Goal: Information Seeking & Learning: Learn about a topic

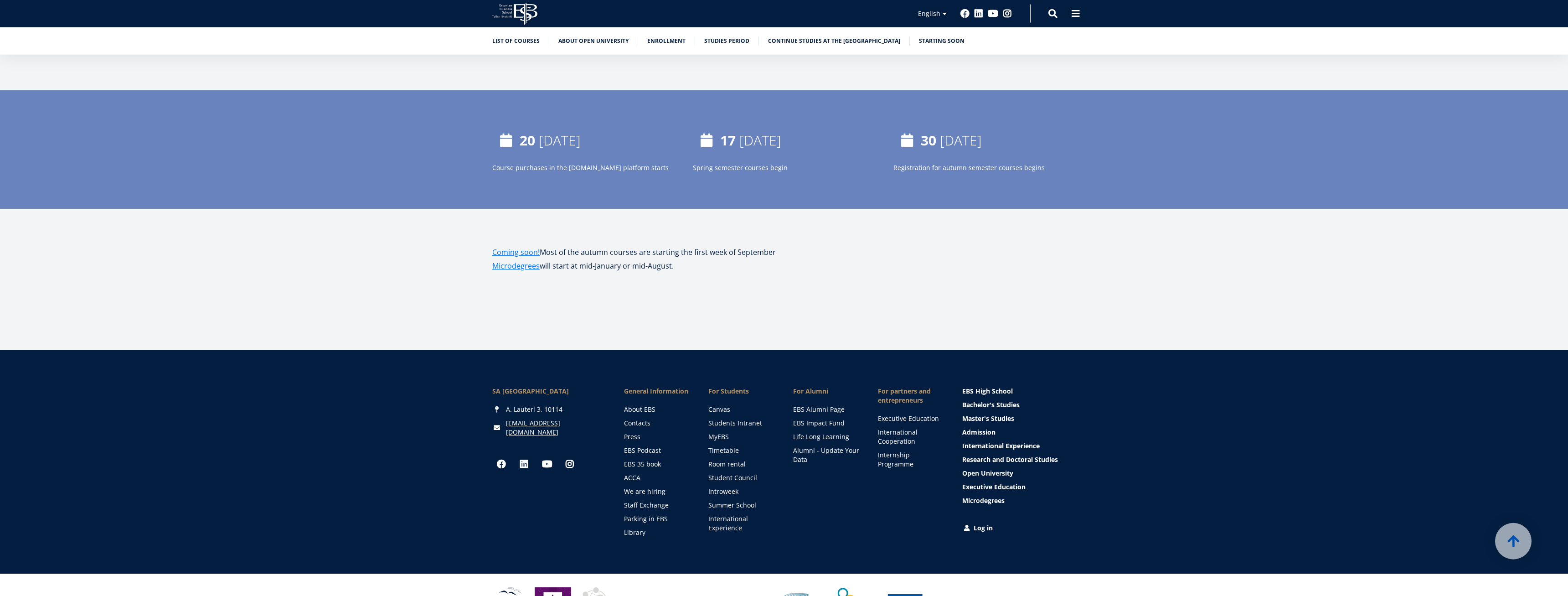
scroll to position [1313, 0]
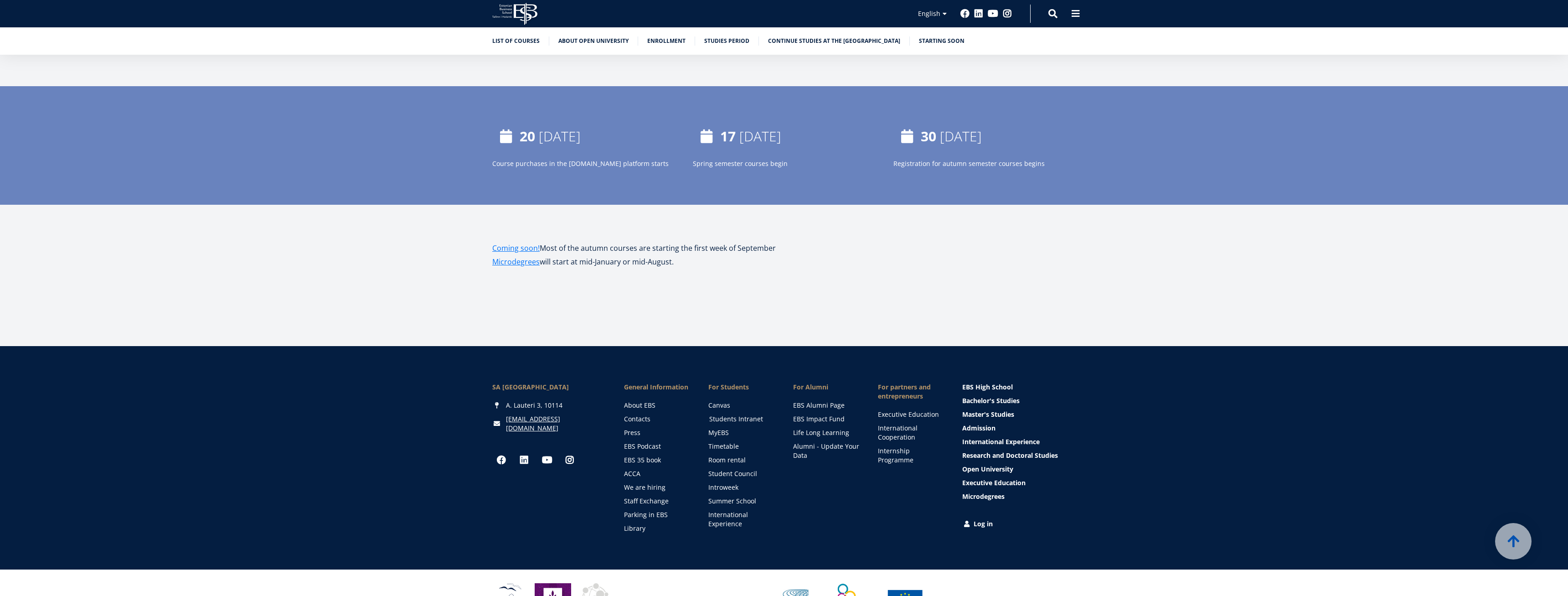
click at [743, 420] on link "Students Intranet" at bounding box center [742, 419] width 66 height 9
click at [654, 485] on link "We are hiring" at bounding box center [658, 487] width 66 height 9
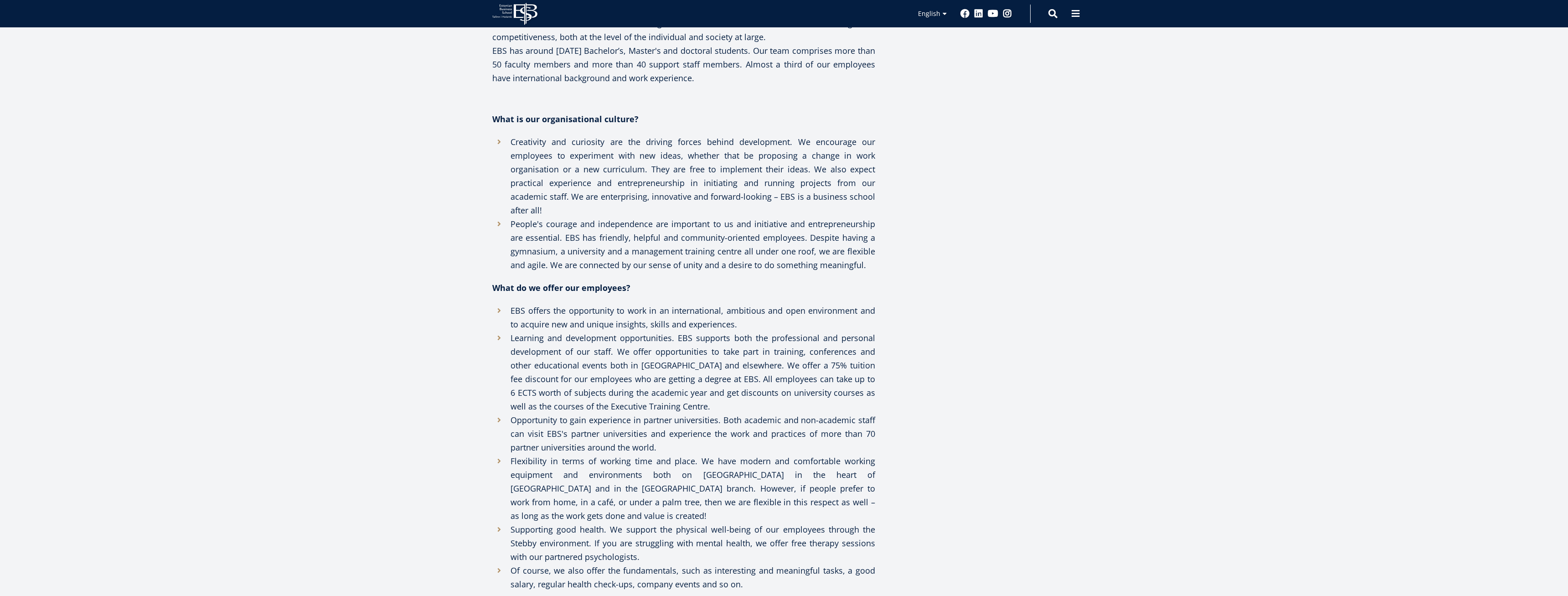
scroll to position [651, 0]
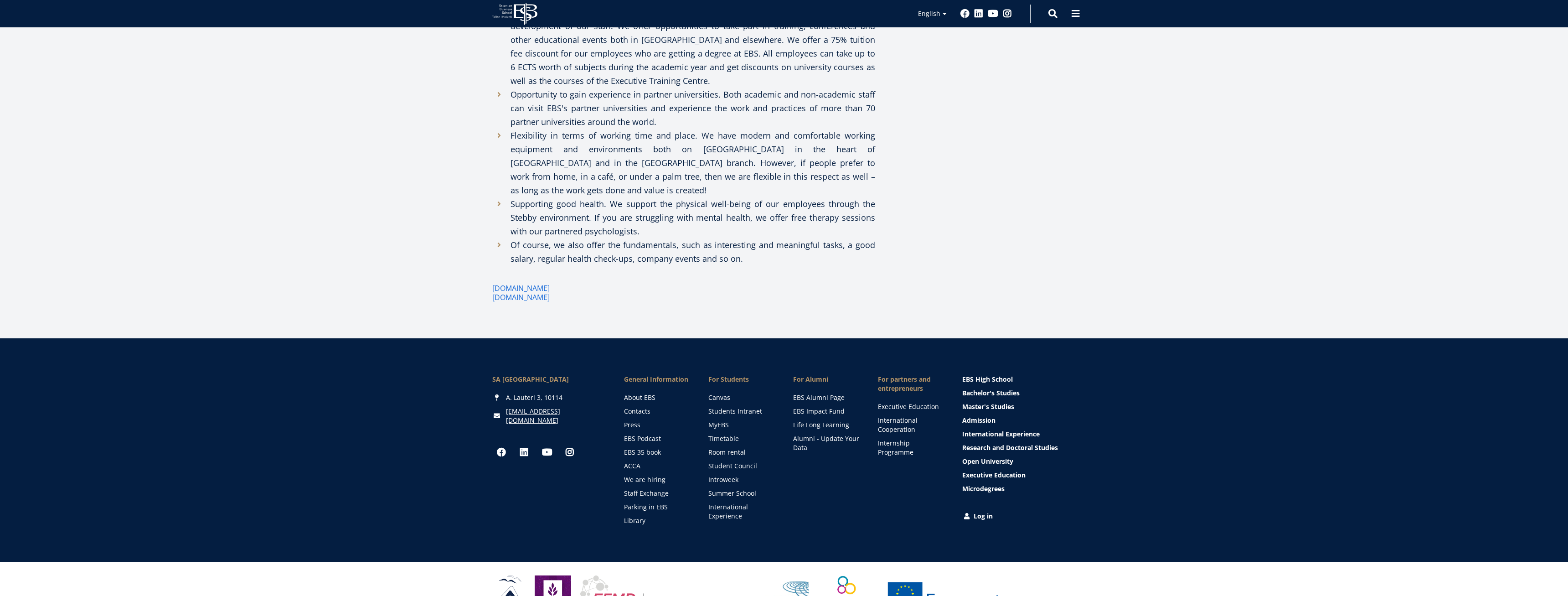
click at [836, 393] on ul "EBS Alumni Page EBS Impact Fund Life Long Learning Alumni - Update Your Data" at bounding box center [826, 422] width 66 height 59
click at [832, 393] on link "EBS Alumni Page" at bounding box center [827, 397] width 66 height 9
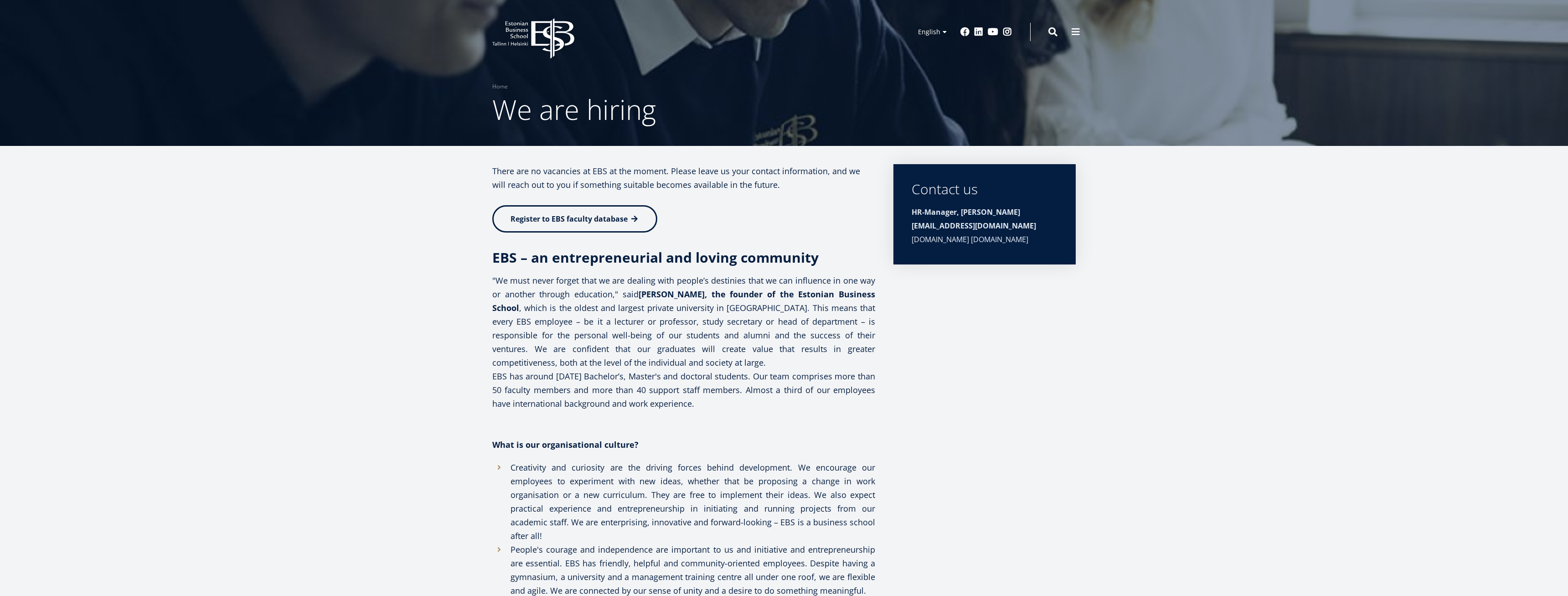
scroll to position [651, 0]
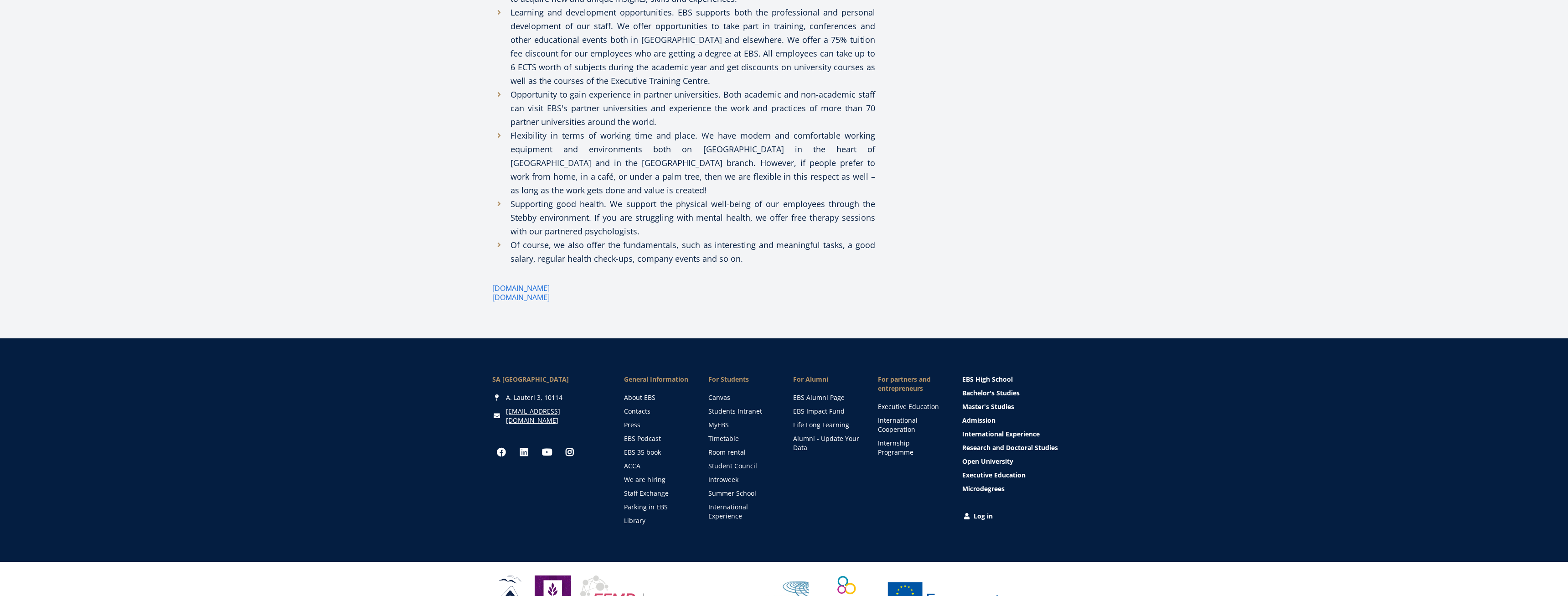
click at [839, 407] on link "EBS Impact Fund" at bounding box center [827, 411] width 66 height 9
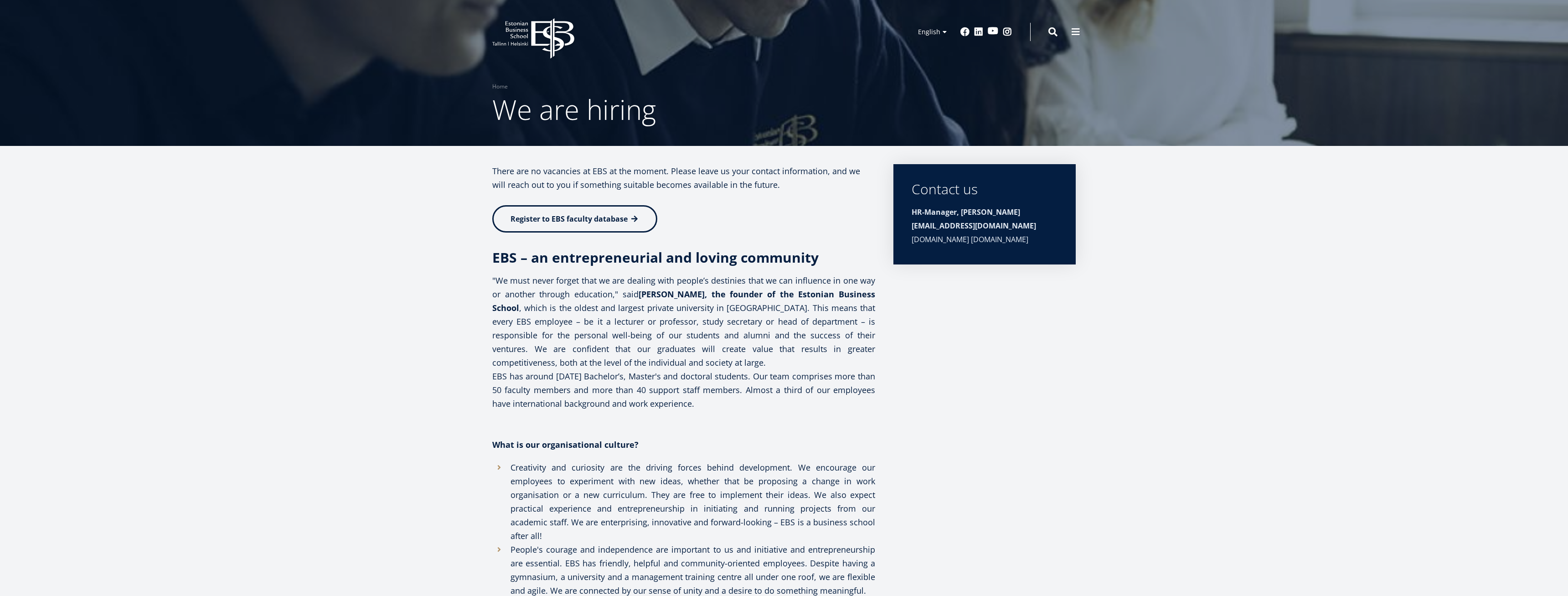
click at [992, 32] on link "Youtube" at bounding box center [993, 30] width 10 height 9
